Goal: Find contact information: Find contact information

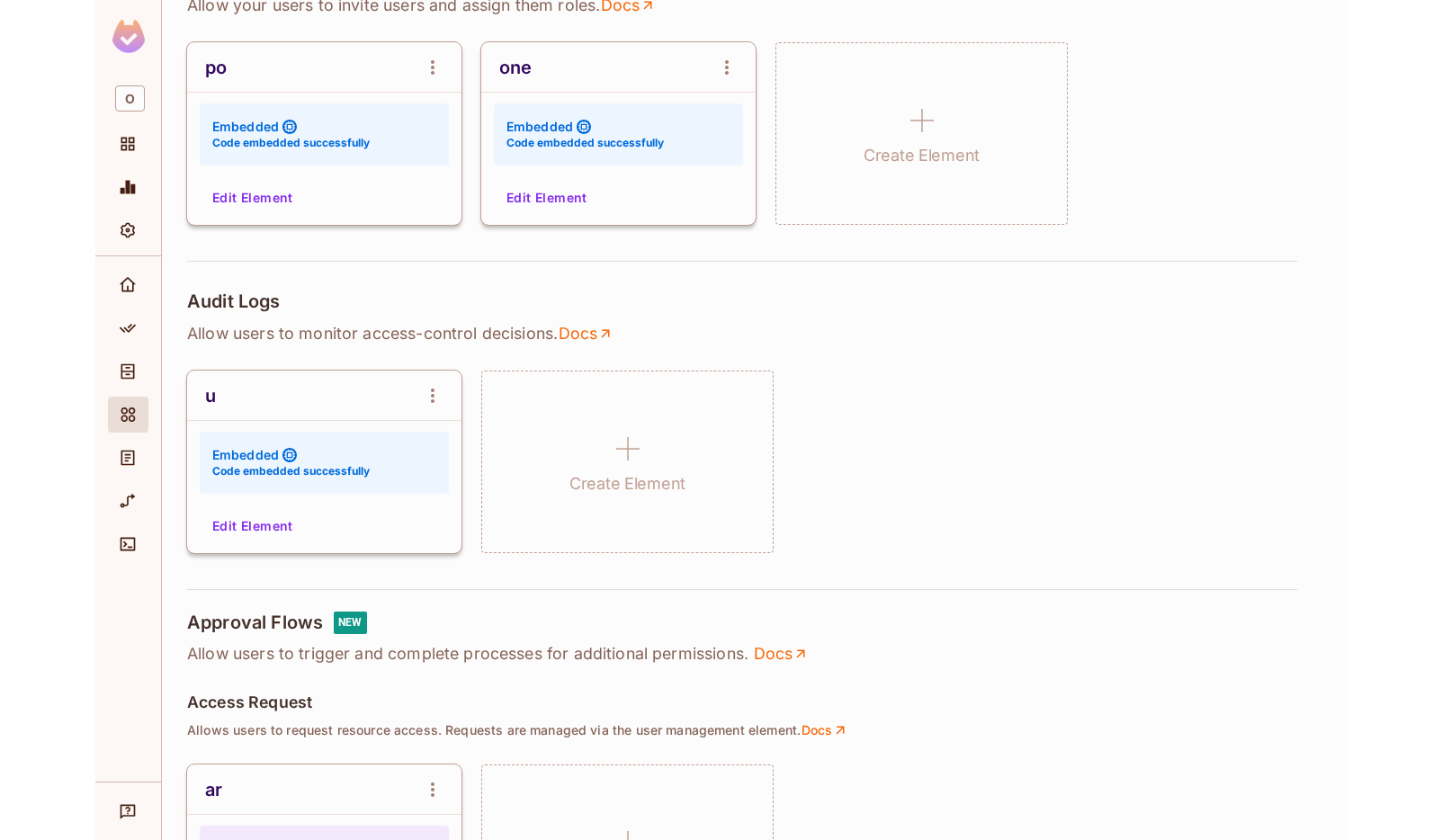
scroll to position [23, 0]
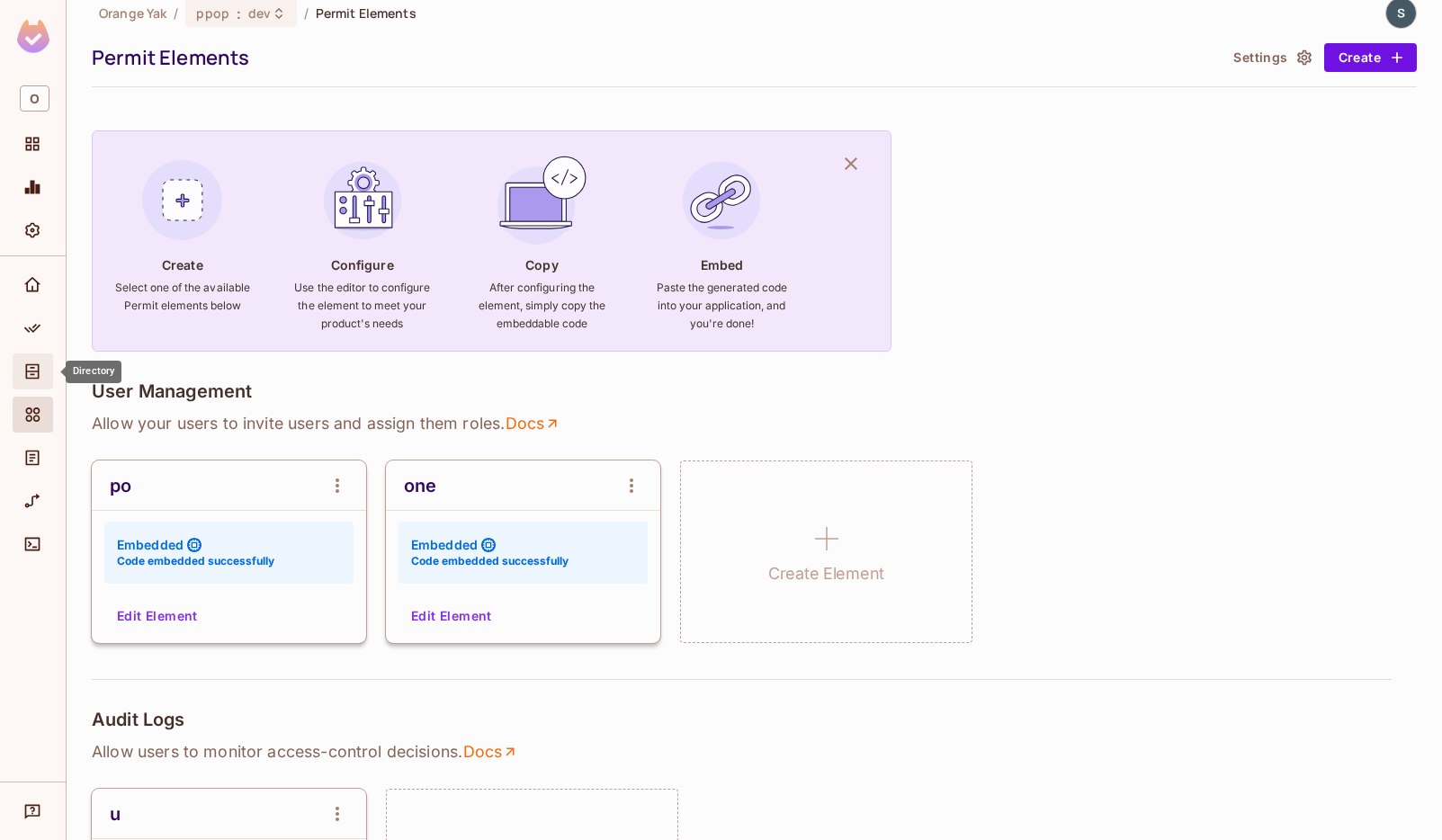
click at [28, 367] on icon "Directory" at bounding box center [32, 372] width 18 height 18
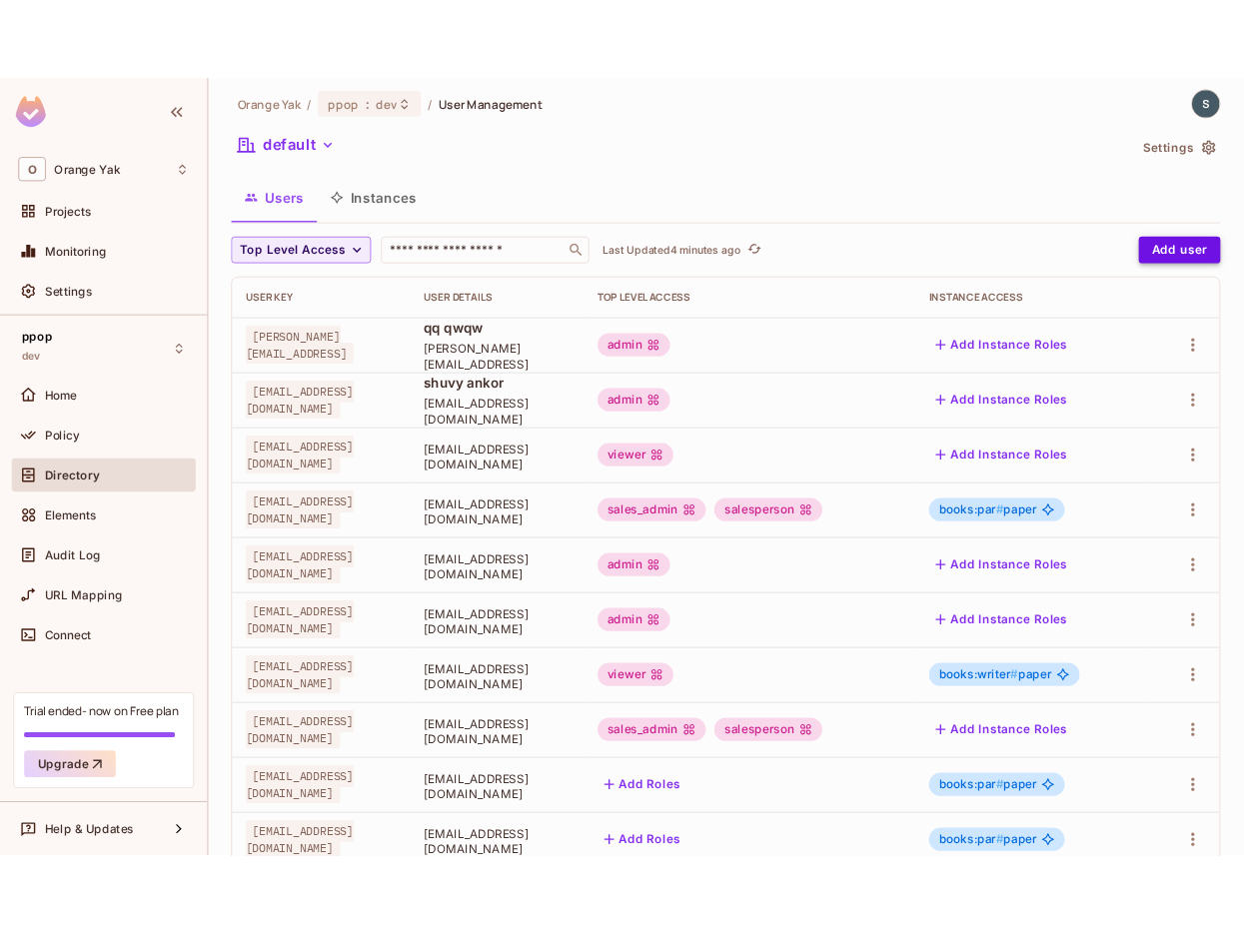
scroll to position [10, 0]
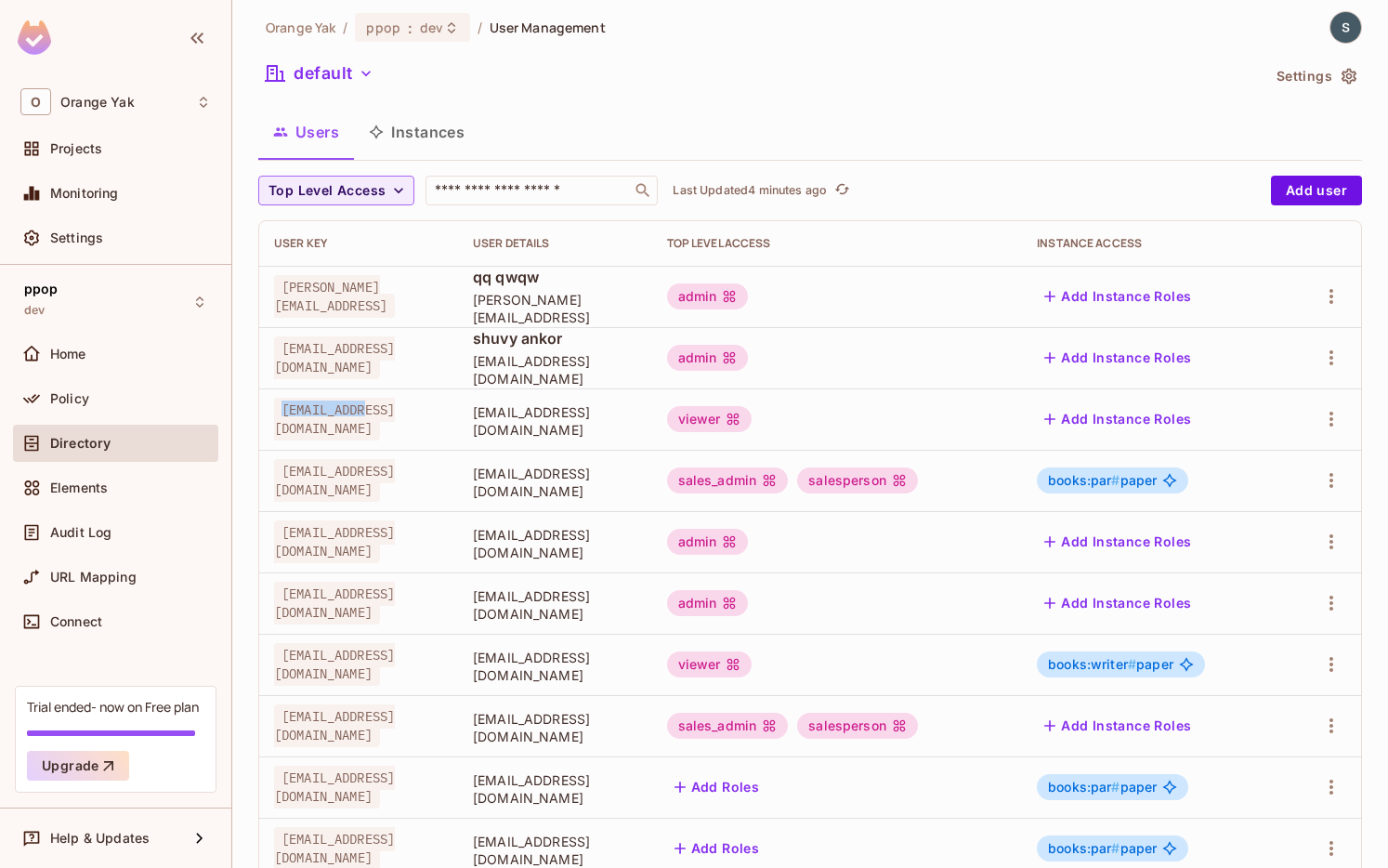
drag, startPoint x: 282, startPoint y: 421, endPoint x: 381, endPoint y: 421, distance: 99.0
click at [381, 421] on div "[EMAIL_ADDRESS][DOMAIN_NAME]" at bounding box center [359, 420] width 169 height 37
copy span "[EMAIL_ADDRESS][DOMAIN_NAME]"
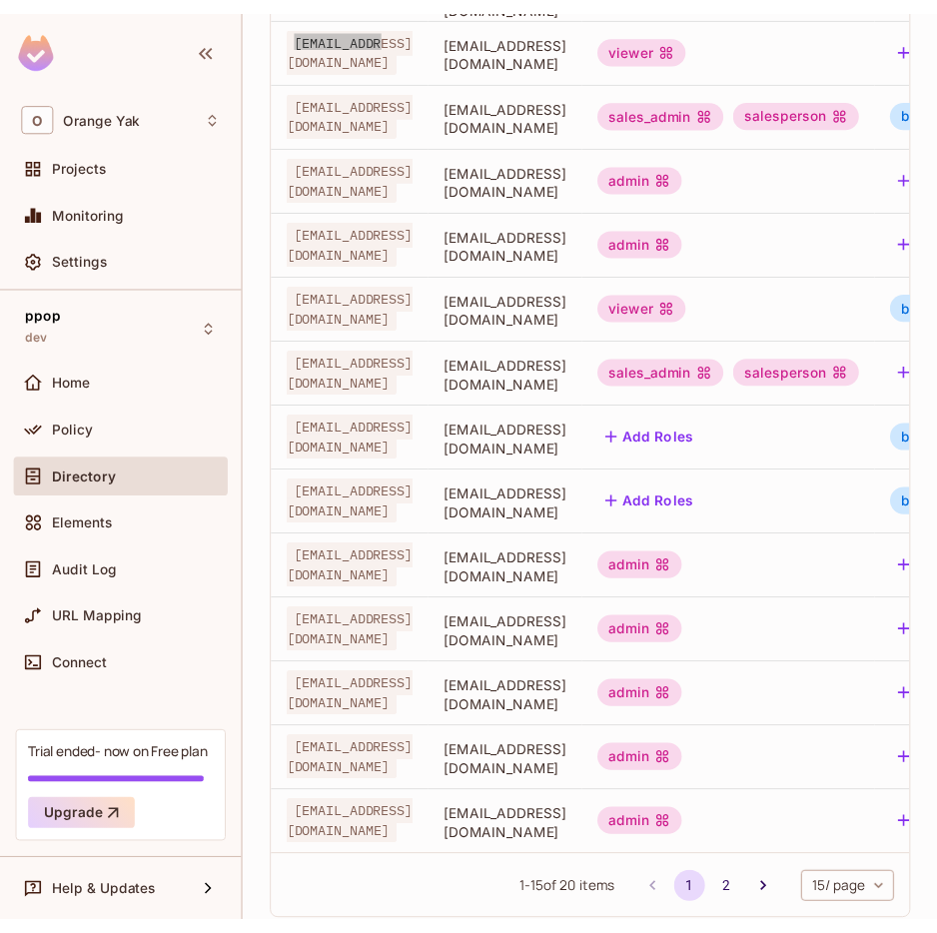
scroll to position [504, 0]
